Goal: Check status: Check status

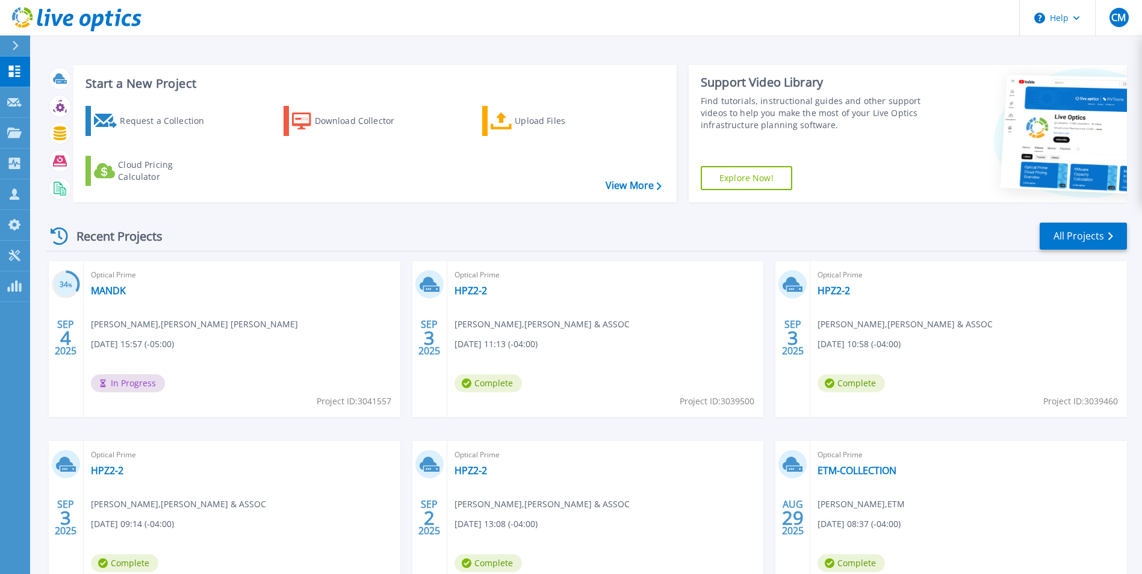
scroll to position [60, 0]
click at [468, 288] on link "HPZ2-2" at bounding box center [470, 291] width 32 height 12
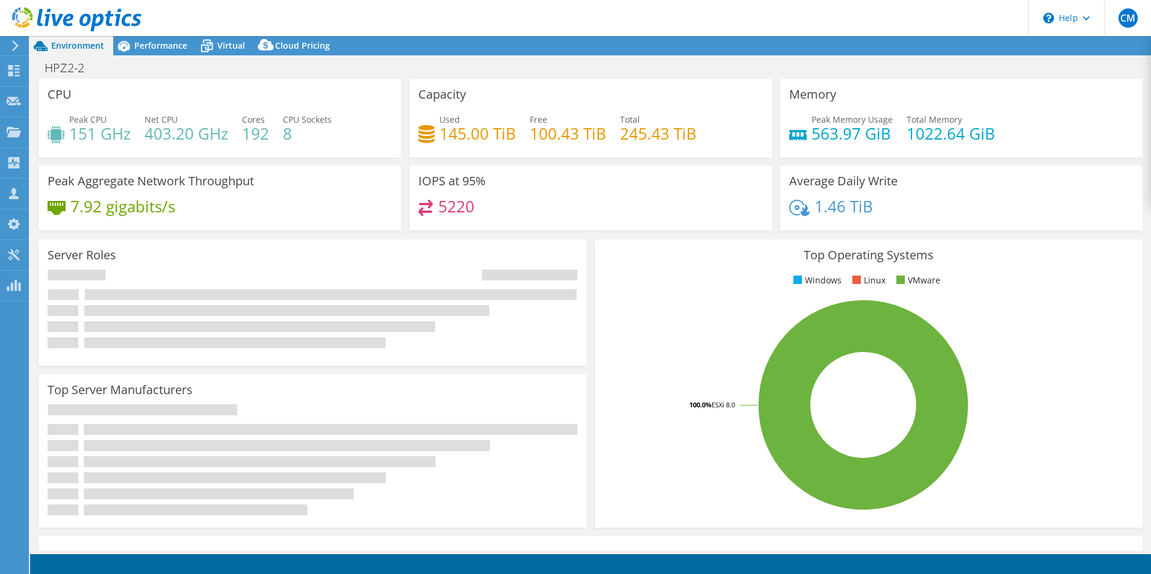
select select "USD"
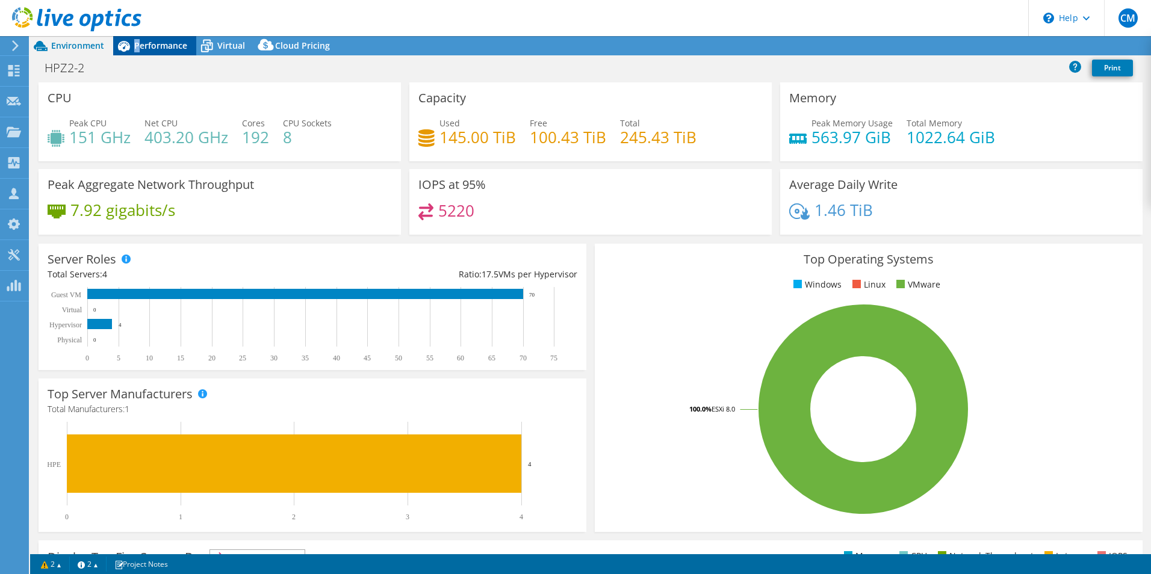
click at [138, 46] on span "Performance" at bounding box center [160, 45] width 53 height 11
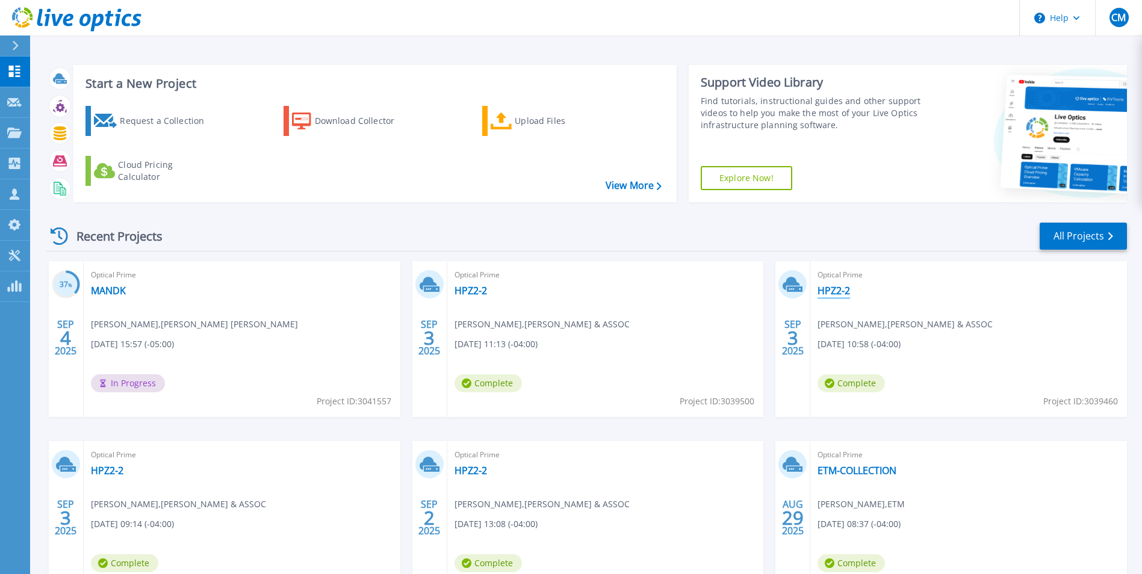
click at [834, 291] on link "HPZ2-2" at bounding box center [833, 291] width 32 height 12
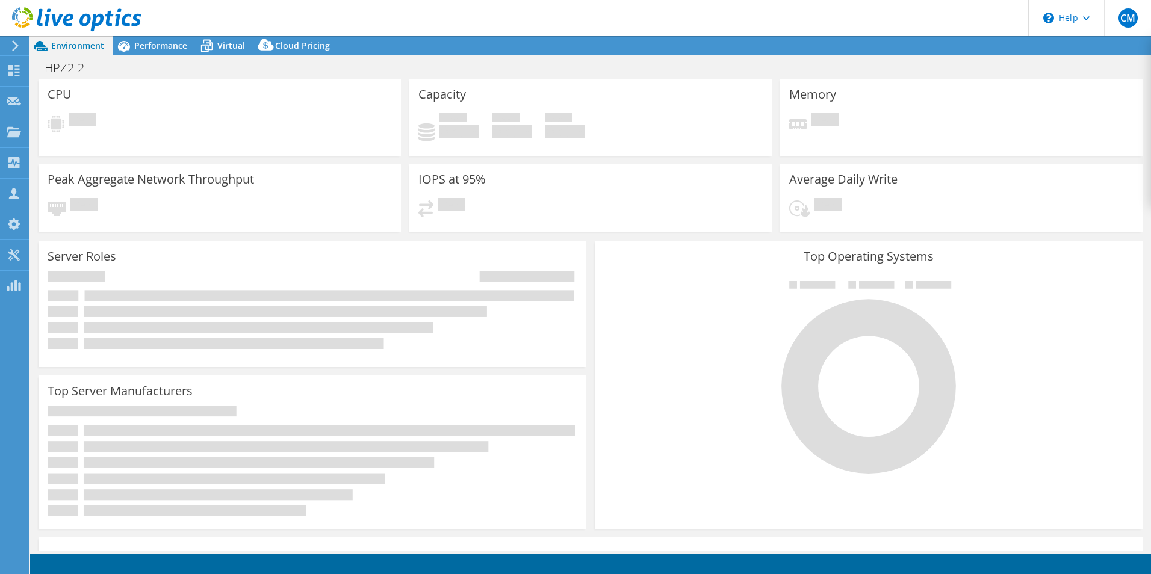
select select "USD"
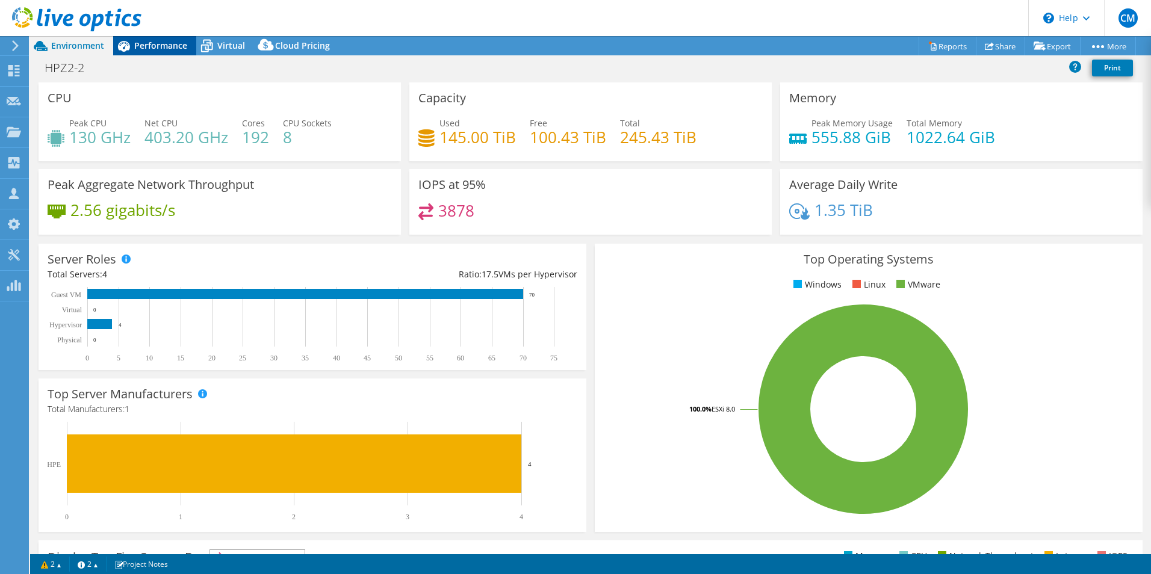
click at [153, 49] on span "Performance" at bounding box center [160, 45] width 53 height 11
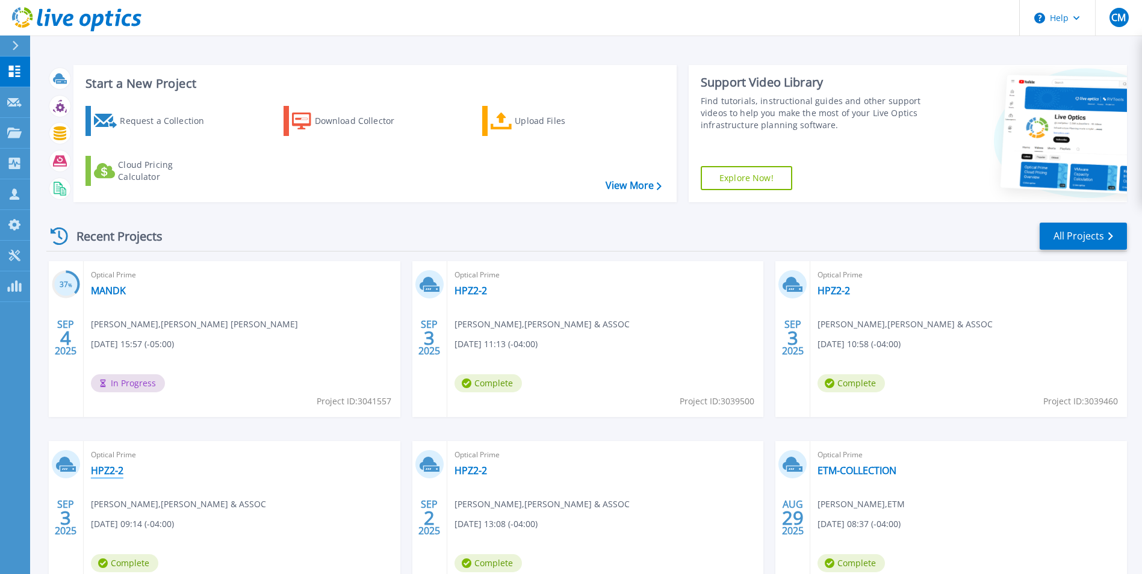
click at [114, 471] on link "HPZ2-2" at bounding box center [107, 471] width 32 height 12
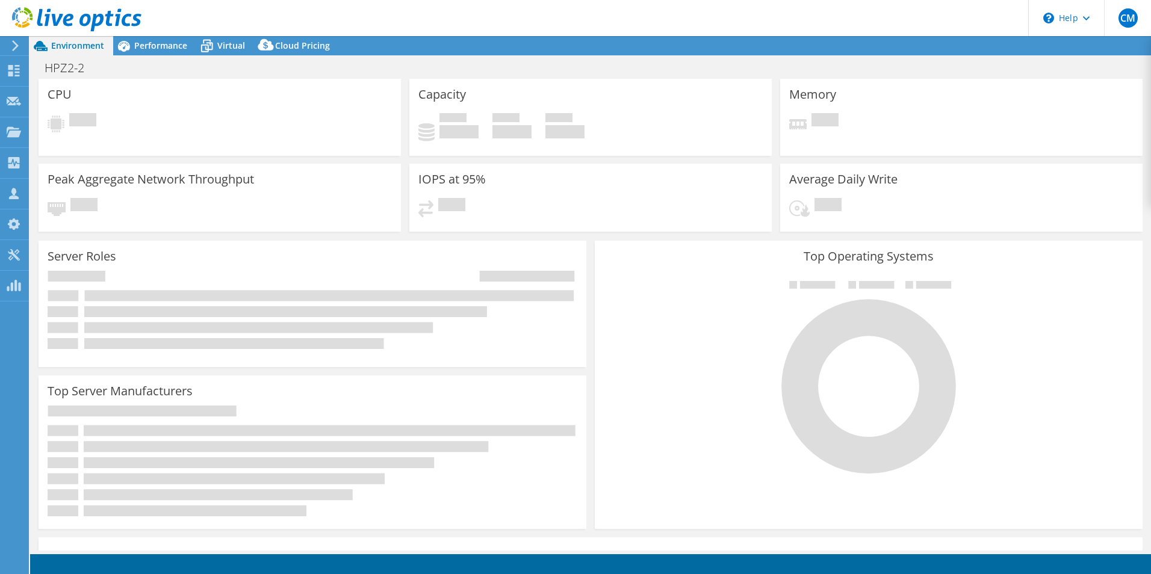
select select "USD"
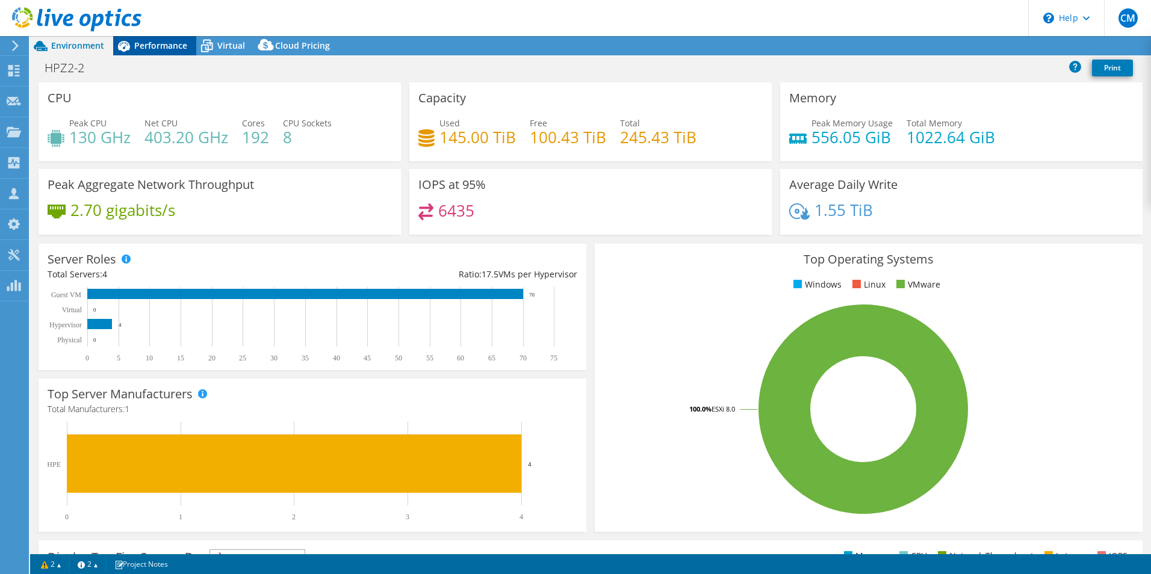
click at [167, 53] on div "Performance" at bounding box center [154, 45] width 83 height 19
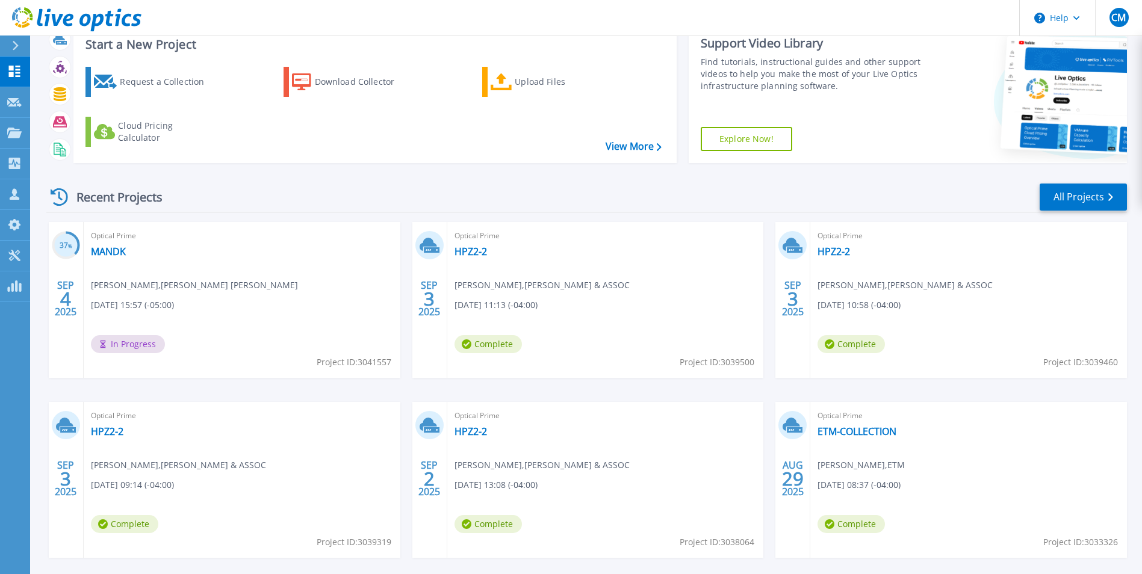
scroll to position [60, 0]
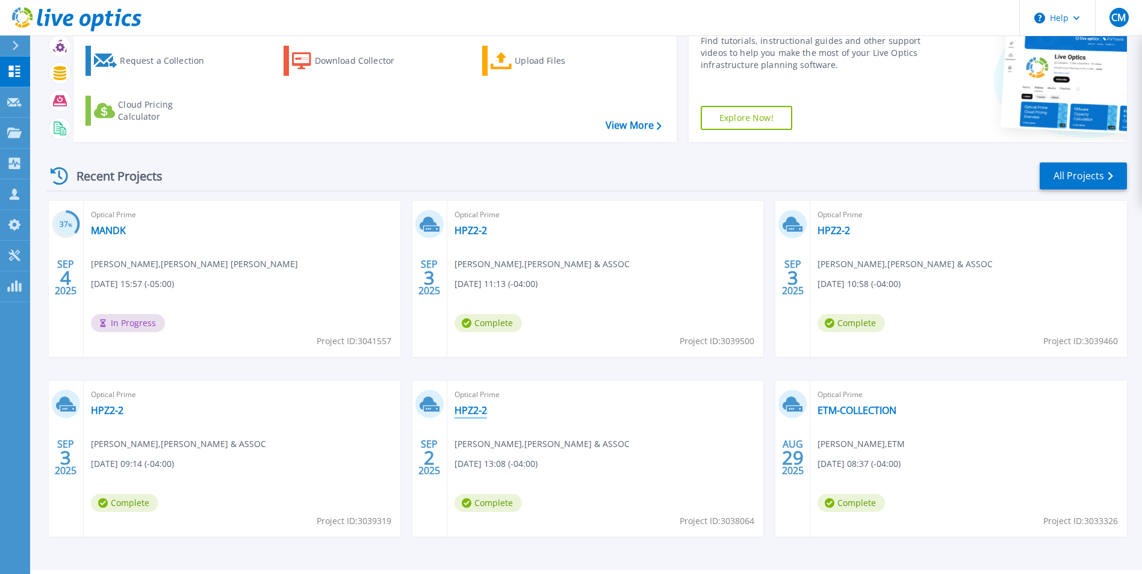
click at [475, 409] on link "HPZ2-2" at bounding box center [470, 410] width 32 height 12
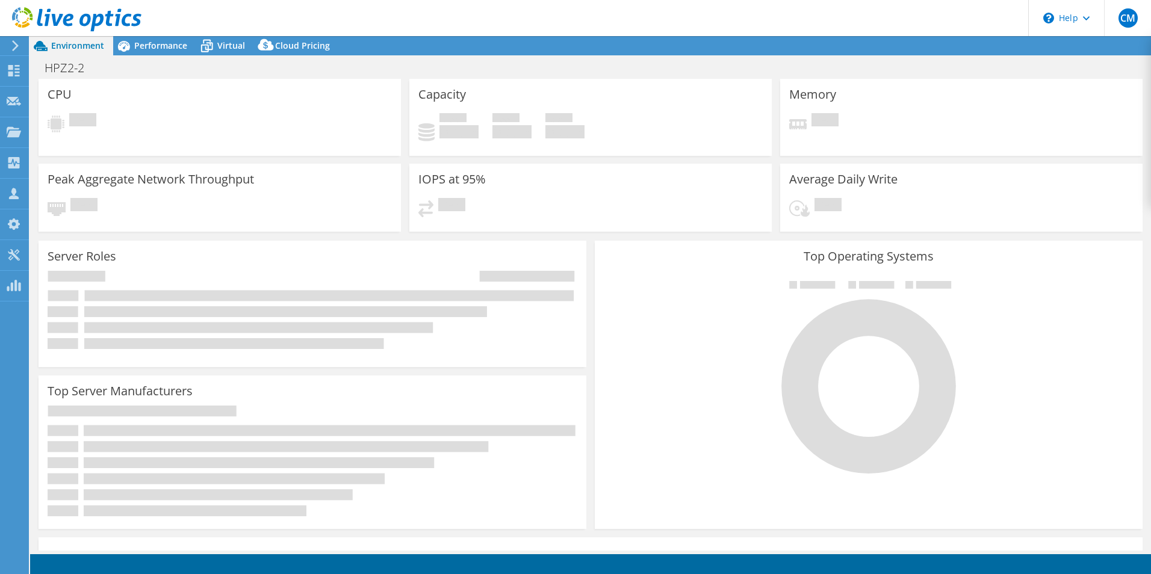
select select "USD"
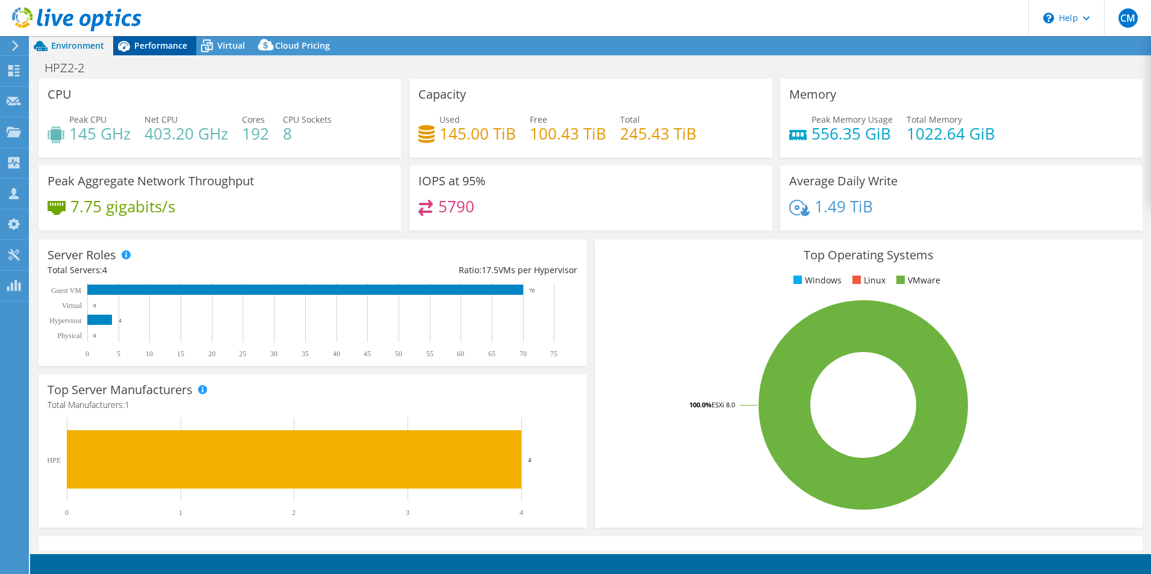
click at [158, 41] on span "Performance" at bounding box center [160, 45] width 53 height 11
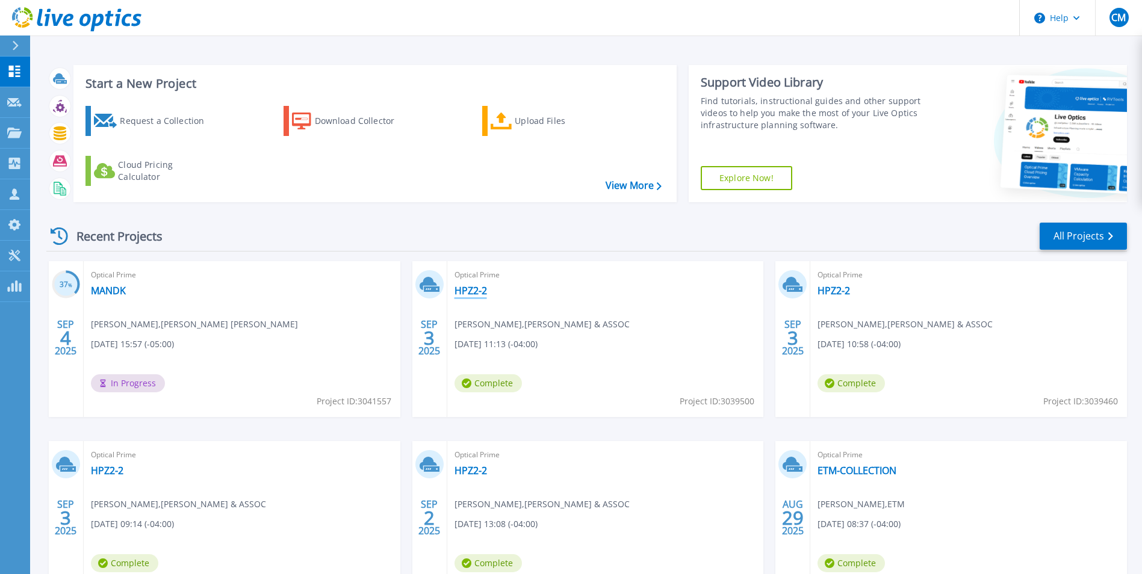
click at [467, 289] on link "HPZ2-2" at bounding box center [470, 291] width 32 height 12
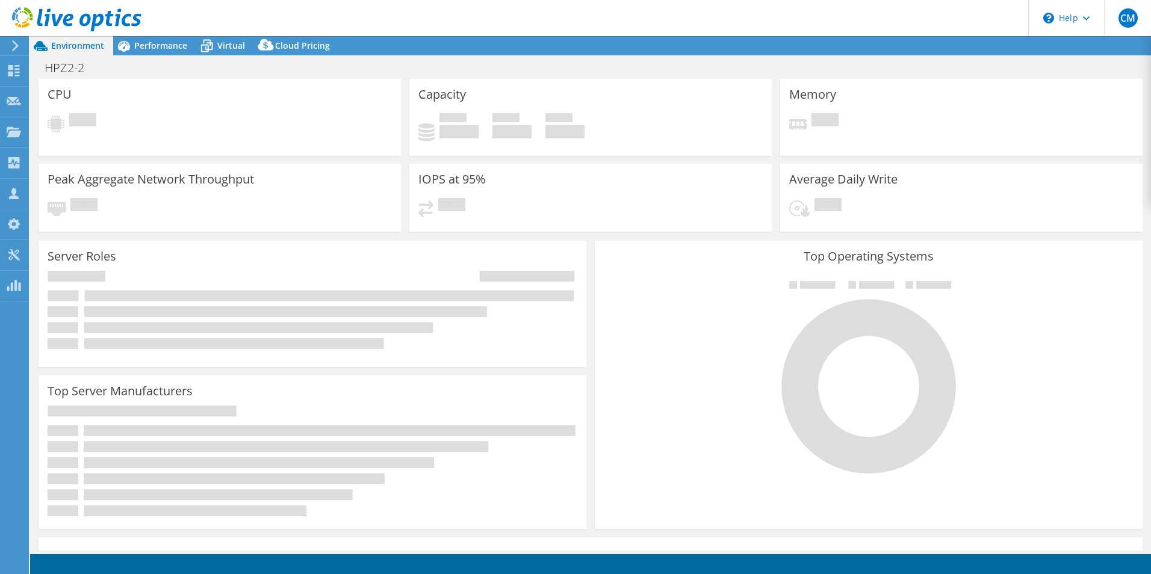
select select "USD"
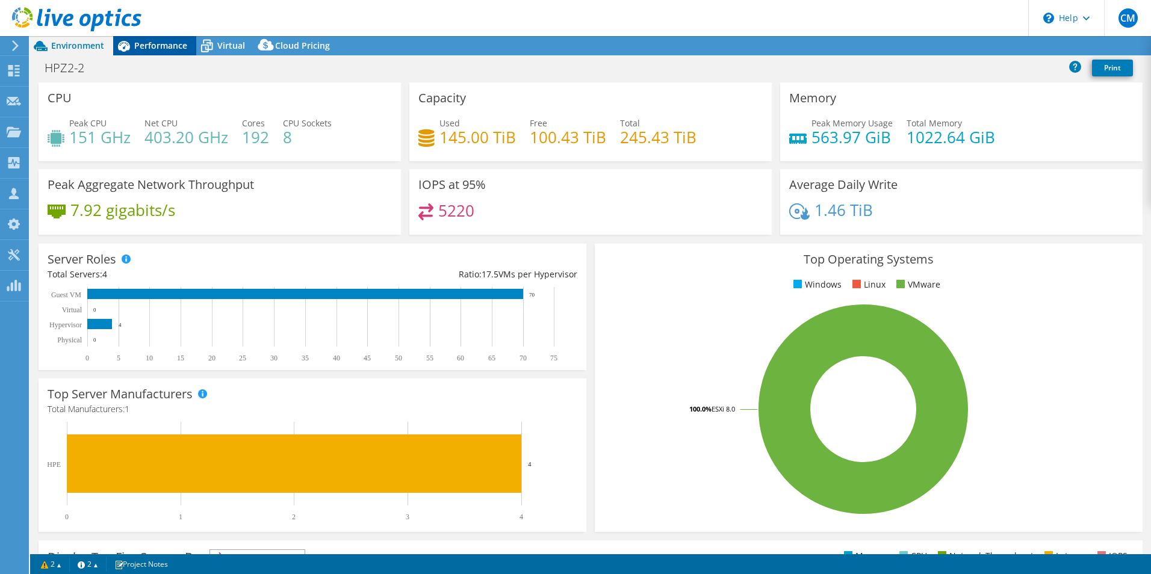
click at [155, 41] on span "Performance" at bounding box center [160, 45] width 53 height 11
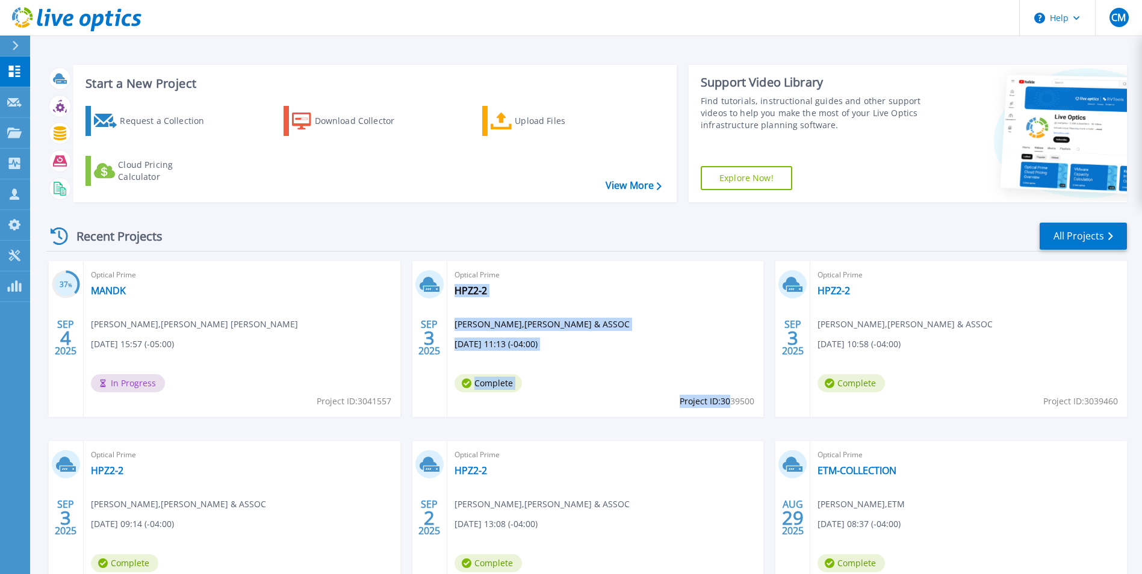
drag, startPoint x: 676, startPoint y: 406, endPoint x: 731, endPoint y: 402, distance: 54.9
click at [731, 402] on div "Optical Prime HPZ2-2 James Kent , TRAVIS PRUITT & ASSOC 09/03/2025, 11:13 (-04:…" at bounding box center [605, 339] width 317 height 156
drag, startPoint x: 731, startPoint y: 402, endPoint x: 658, endPoint y: 406, distance: 72.3
click at [654, 405] on div "Optical Prime HPZ2-2 James Kent , TRAVIS PRUITT & ASSOC 09/03/2025, 11:13 (-04:…" at bounding box center [605, 339] width 317 height 156
drag, startPoint x: 757, startPoint y: 402, endPoint x: 732, endPoint y: 402, distance: 24.1
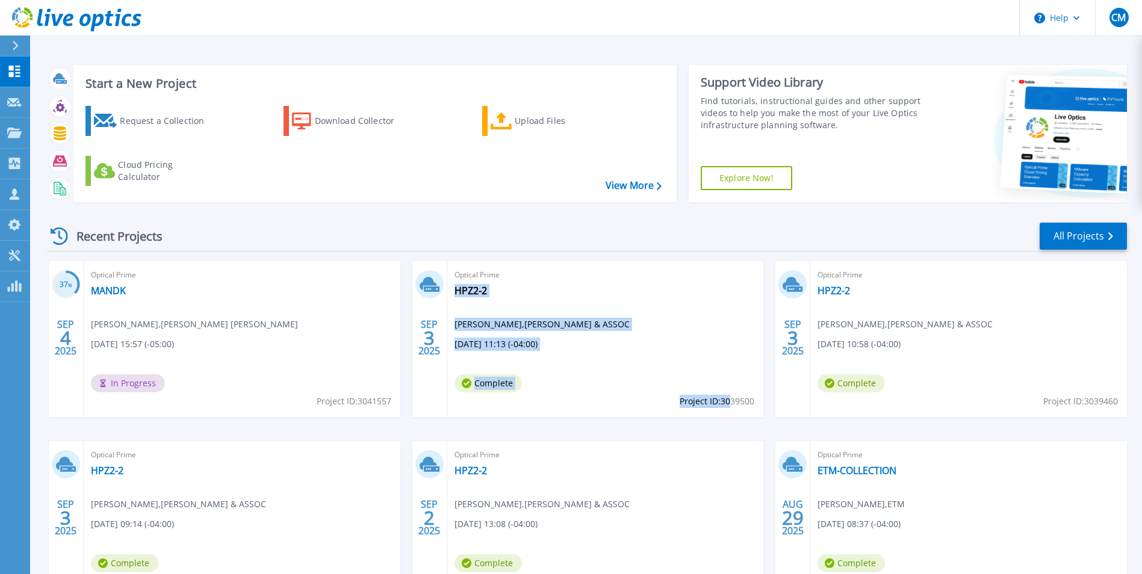
click at [732, 402] on div "Optical Prime HPZ2-2 James Kent , TRAVIS PRUITT & ASSOC 09/03/2025, 11:13 (-04:…" at bounding box center [605, 339] width 317 height 156
drag, startPoint x: 732, startPoint y: 402, endPoint x: 701, endPoint y: 411, distance: 32.6
click at [704, 411] on div "Optical Prime HPZ2-2 James Kent , TRAVIS PRUITT & ASSOC 09/03/2025, 11:13 (-04:…" at bounding box center [605, 339] width 317 height 156
drag, startPoint x: 682, startPoint y: 403, endPoint x: 750, endPoint y: 402, distance: 68.6
click at [750, 402] on span "Project ID: 3039500" at bounding box center [716, 401] width 75 height 13
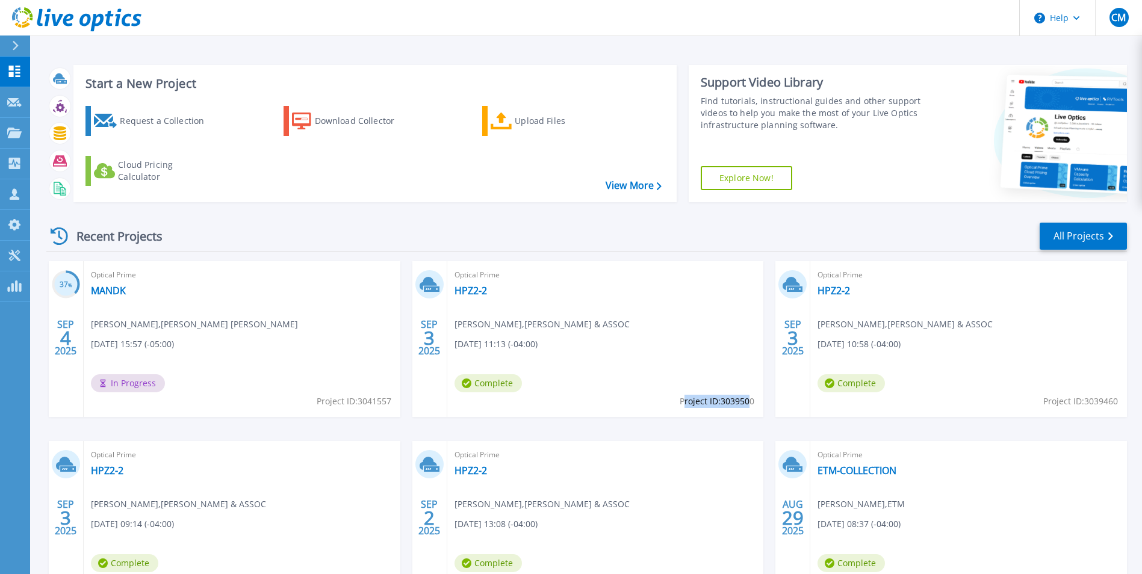
drag, startPoint x: 750, startPoint y: 402, endPoint x: 720, endPoint y: 404, distance: 30.1
click at [722, 404] on span "Project ID: 3039500" at bounding box center [716, 401] width 75 height 13
drag, startPoint x: 680, startPoint y: 401, endPoint x: 753, endPoint y: 404, distance: 72.9
click at [753, 404] on span "Project ID: 3039500" at bounding box center [716, 401] width 75 height 13
copy span "Project ID: 3039500"
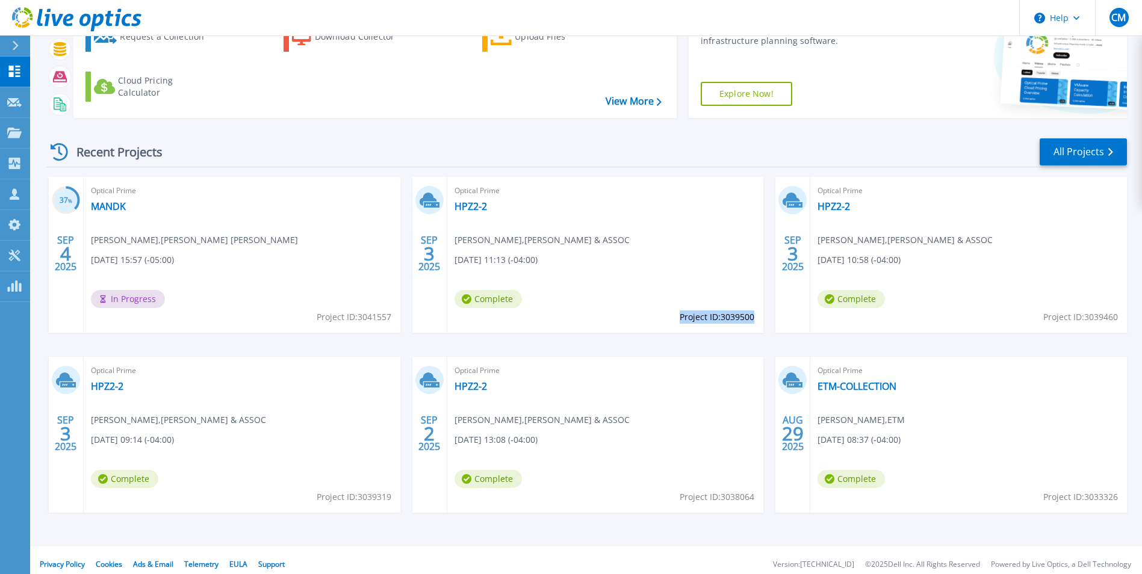
scroll to position [93, 0]
